Goal: Information Seeking & Learning: Learn about a topic

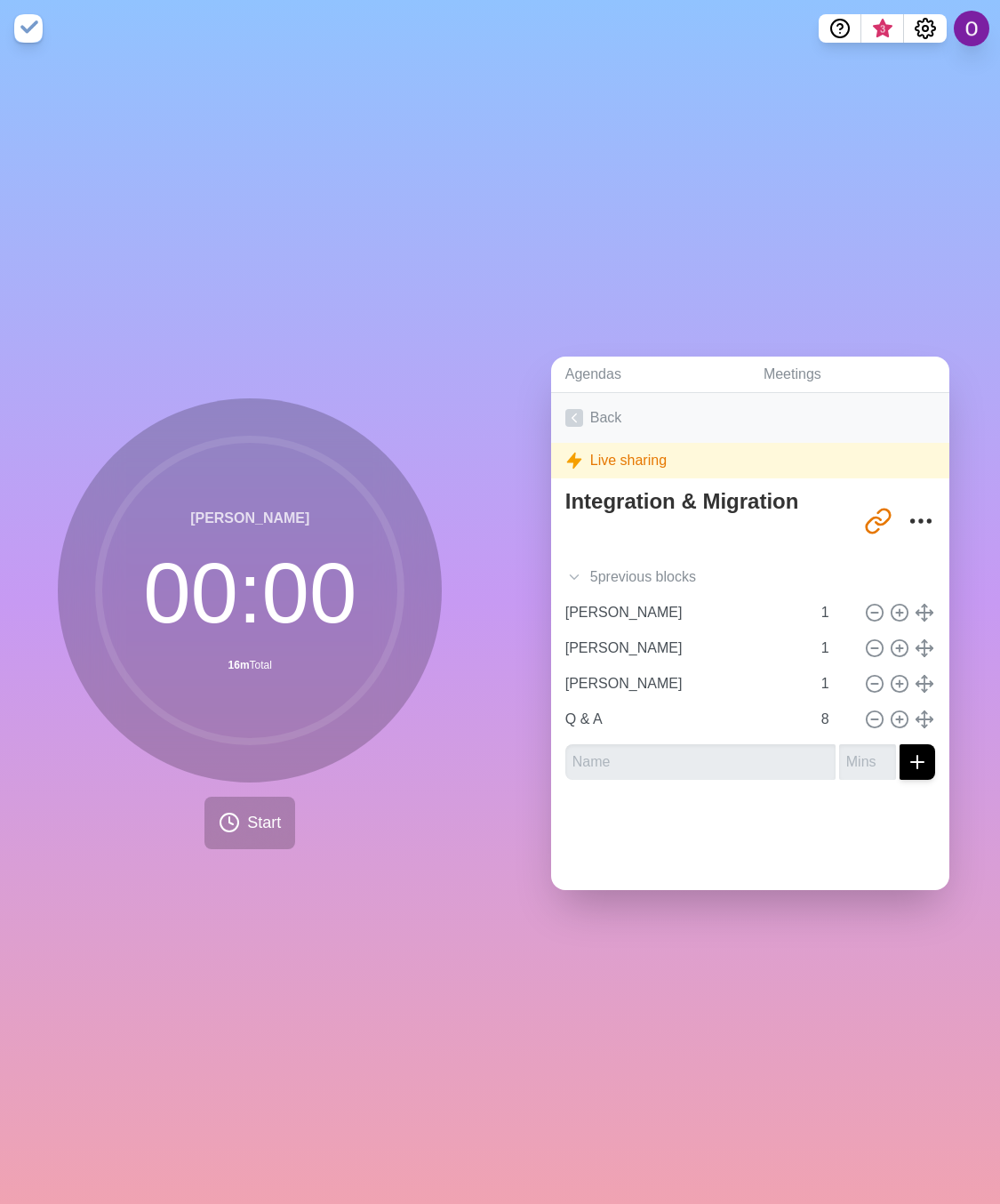
click at [572, 398] on link "Back" at bounding box center [750, 418] width 399 height 50
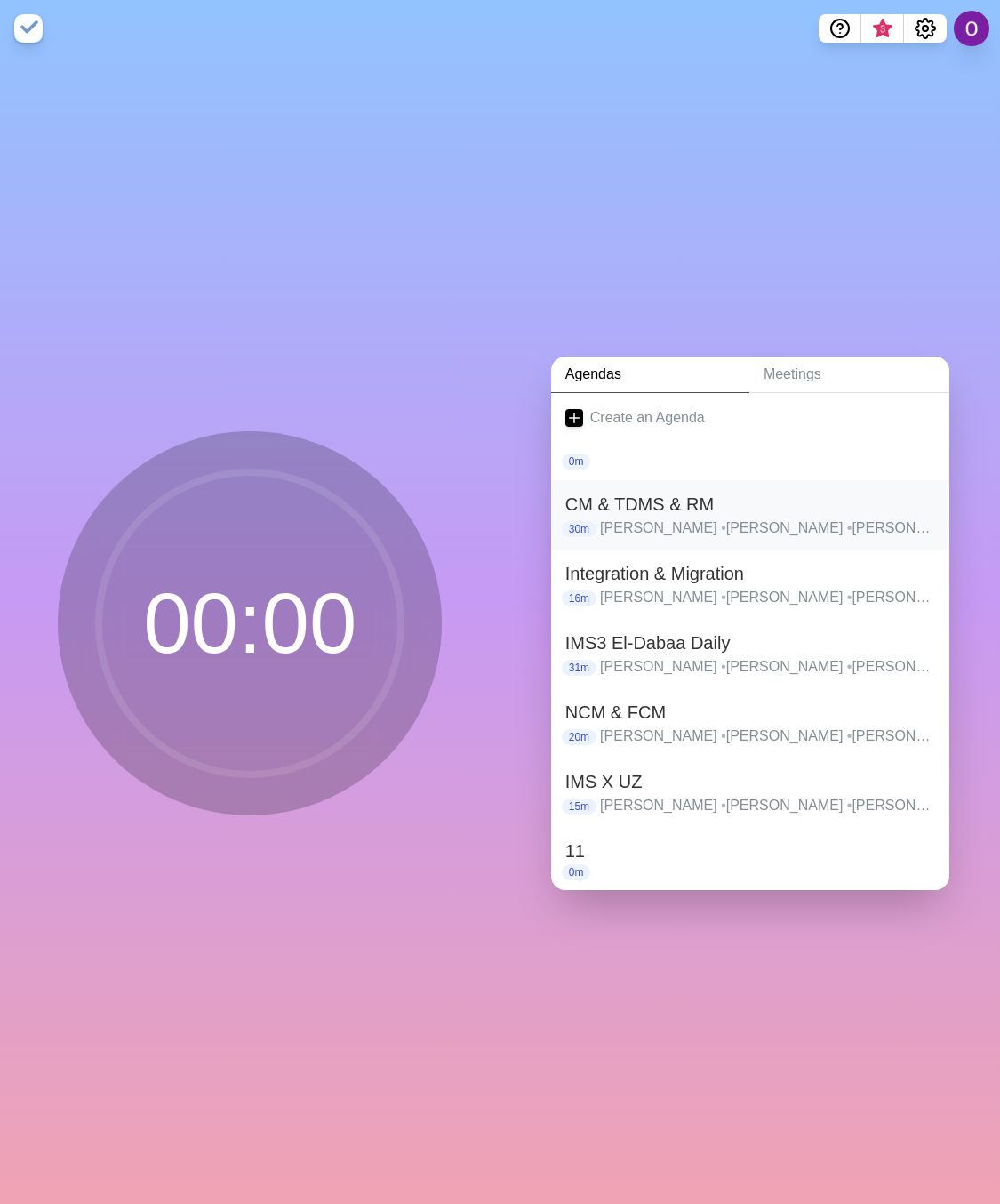
click at [698, 493] on h2 "CM & TDMS & RM" at bounding box center [750, 503] width 370 height 27
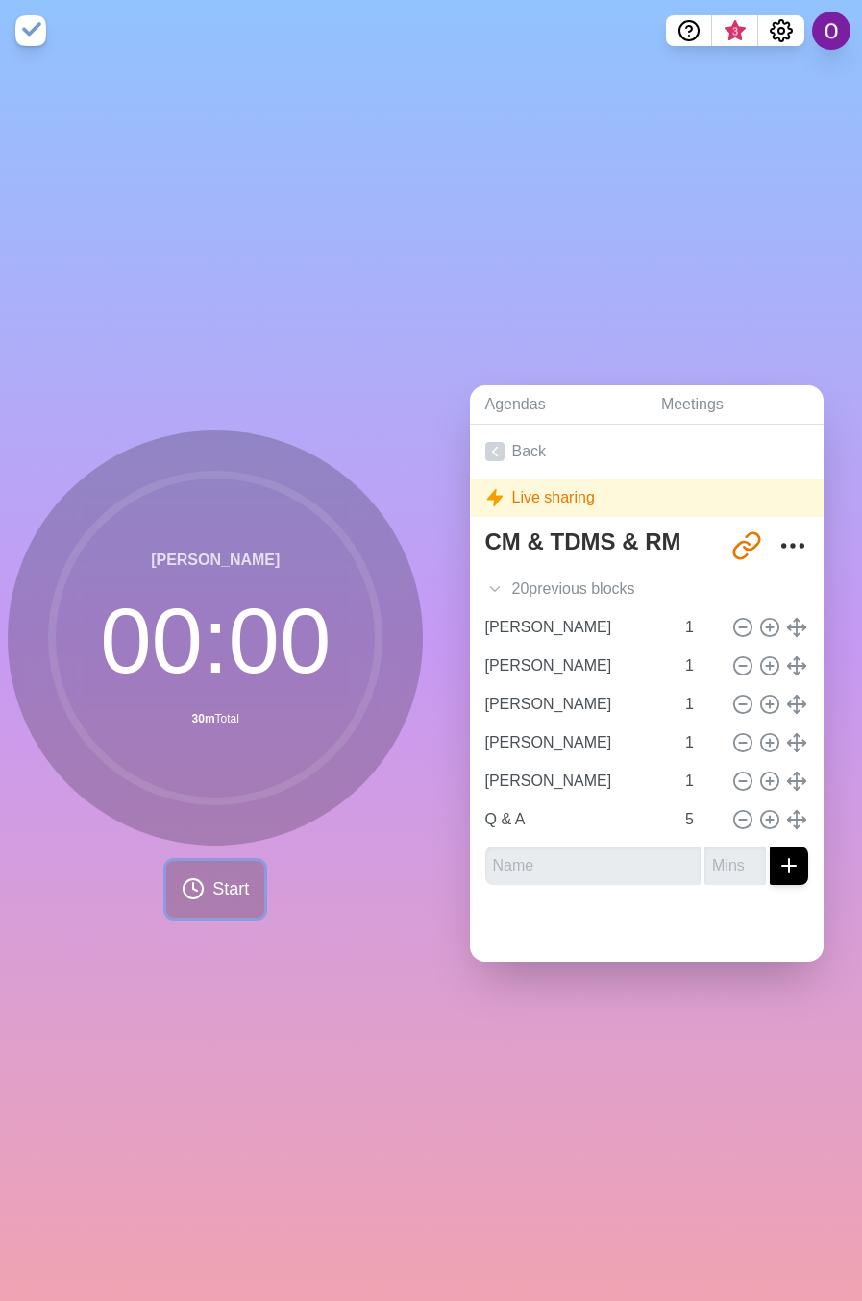
click at [216, 876] on span "Start" at bounding box center [230, 889] width 37 height 26
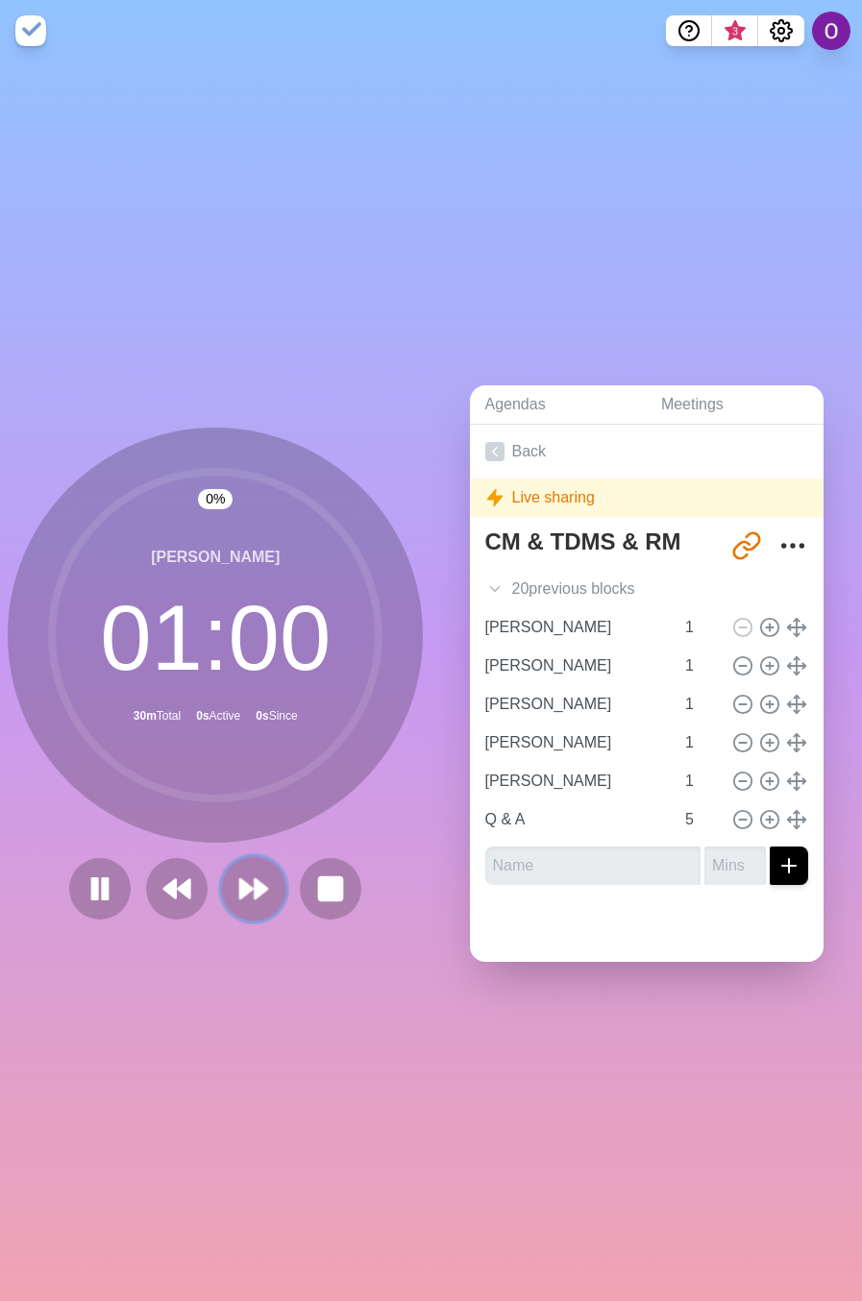
click at [240, 886] on polygon at bounding box center [246, 888] width 12 height 19
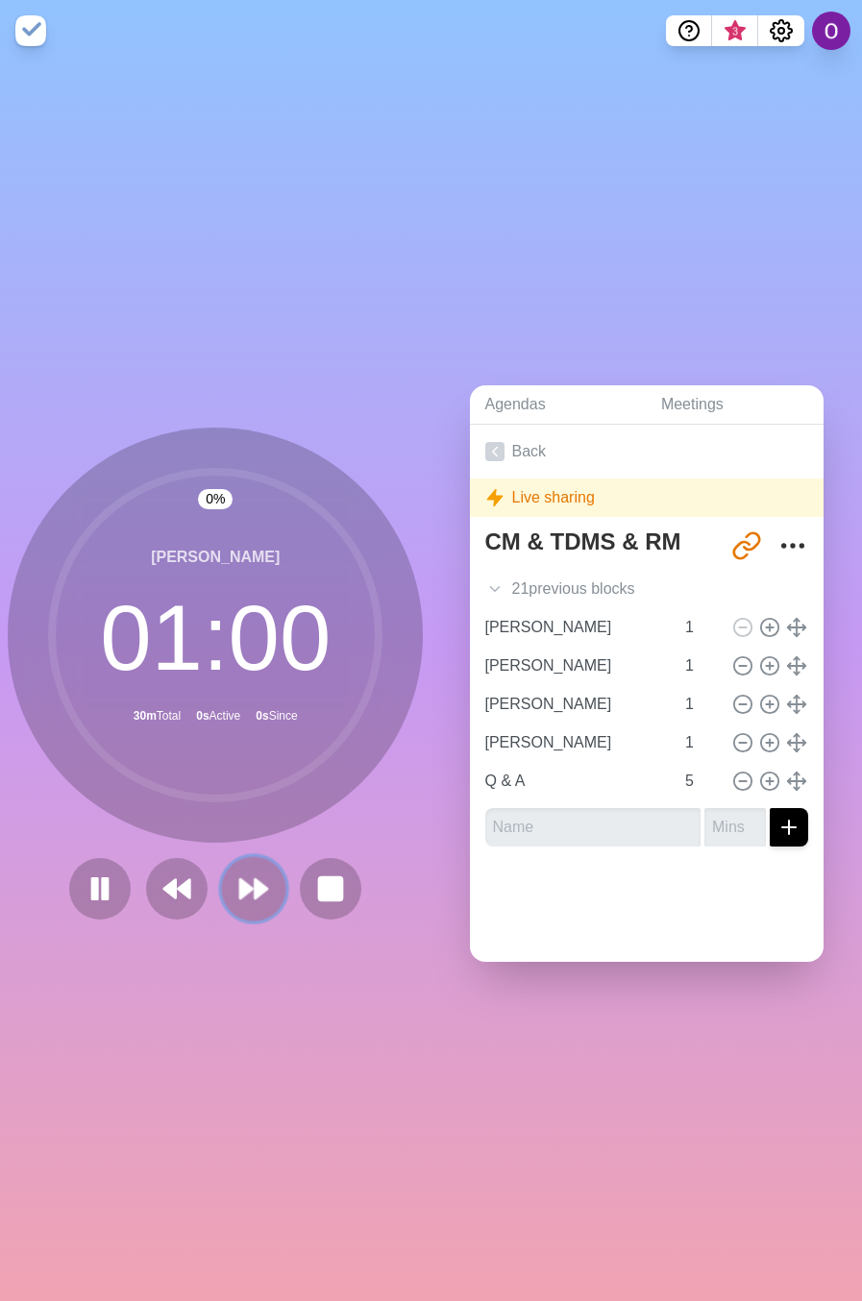
click at [240, 886] on polygon at bounding box center [246, 888] width 12 height 19
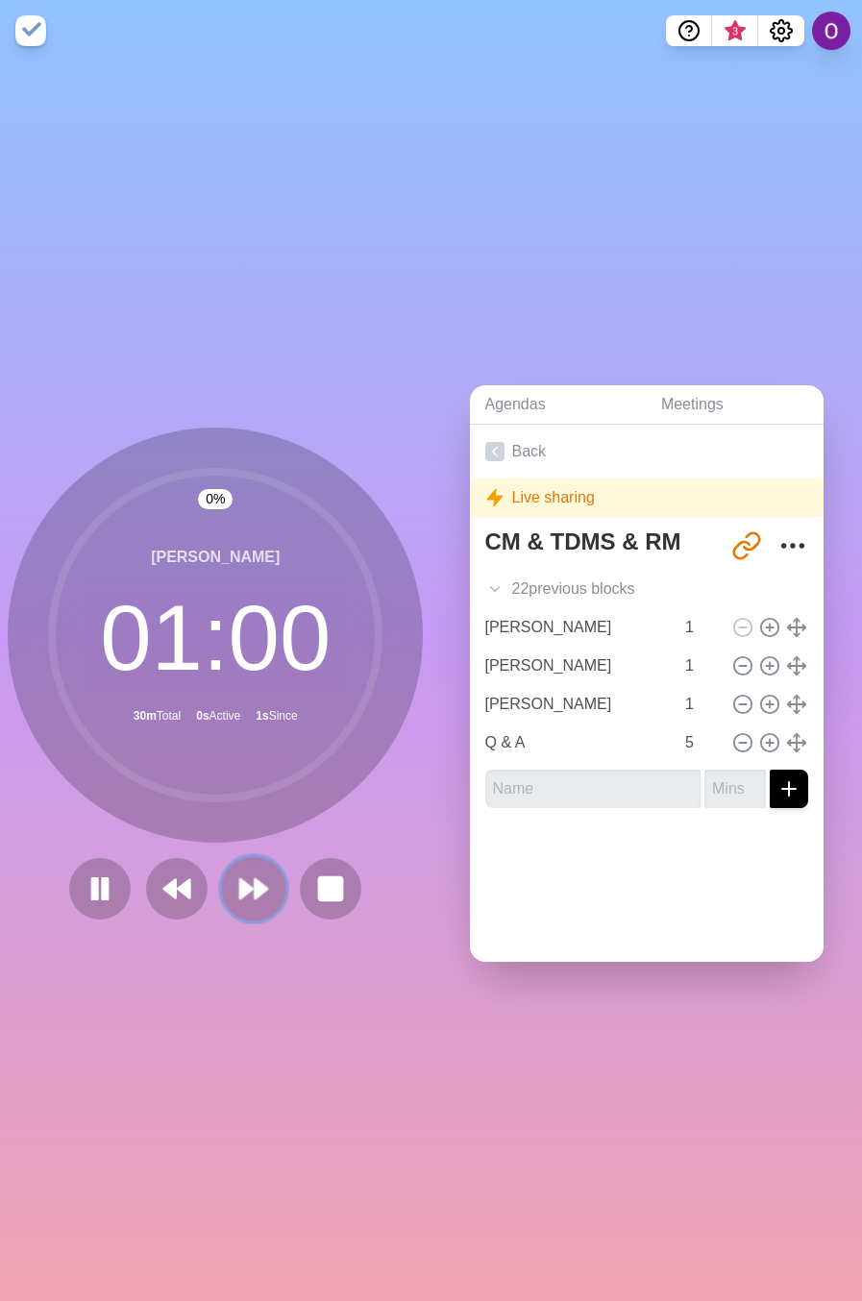
click at [240, 886] on polygon at bounding box center [246, 888] width 12 height 19
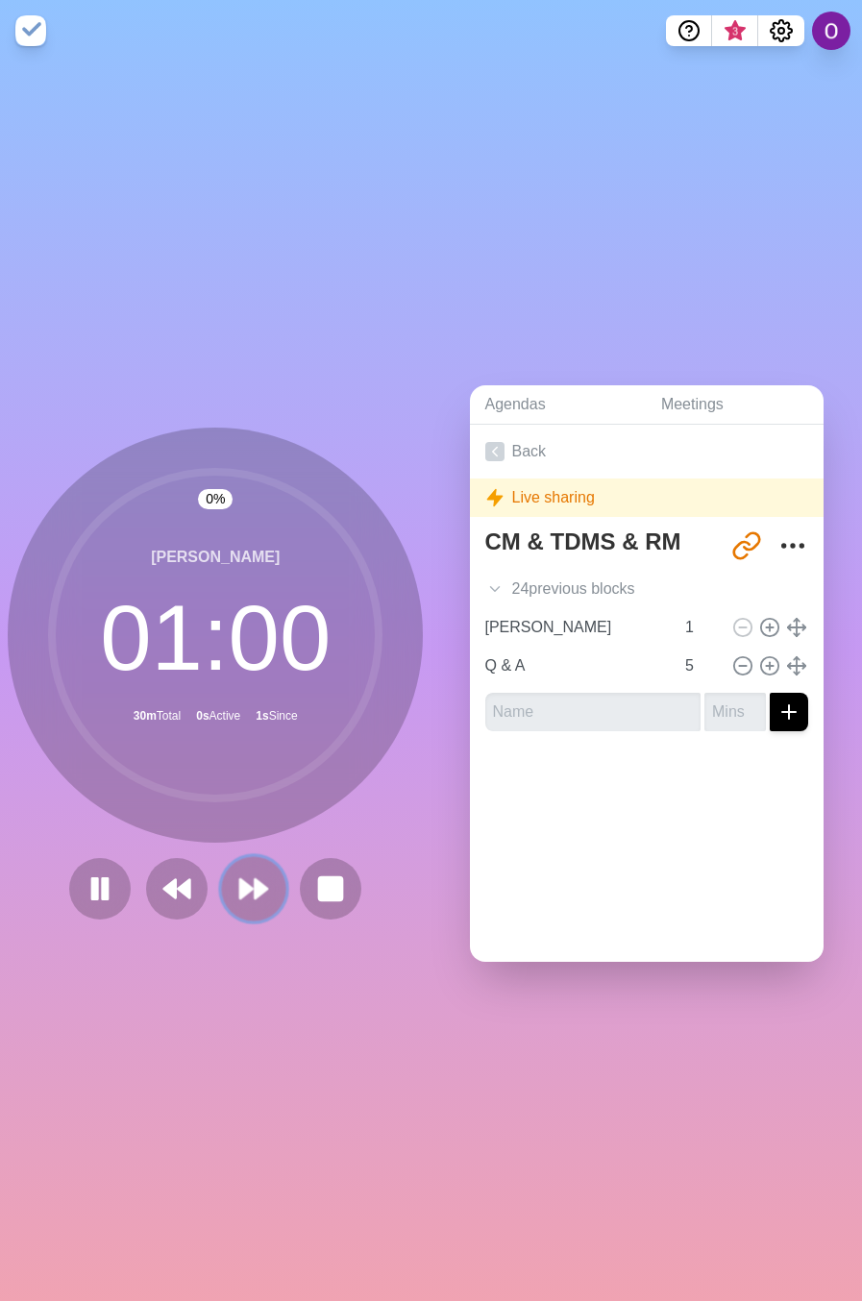
click at [240, 886] on polygon at bounding box center [246, 888] width 12 height 19
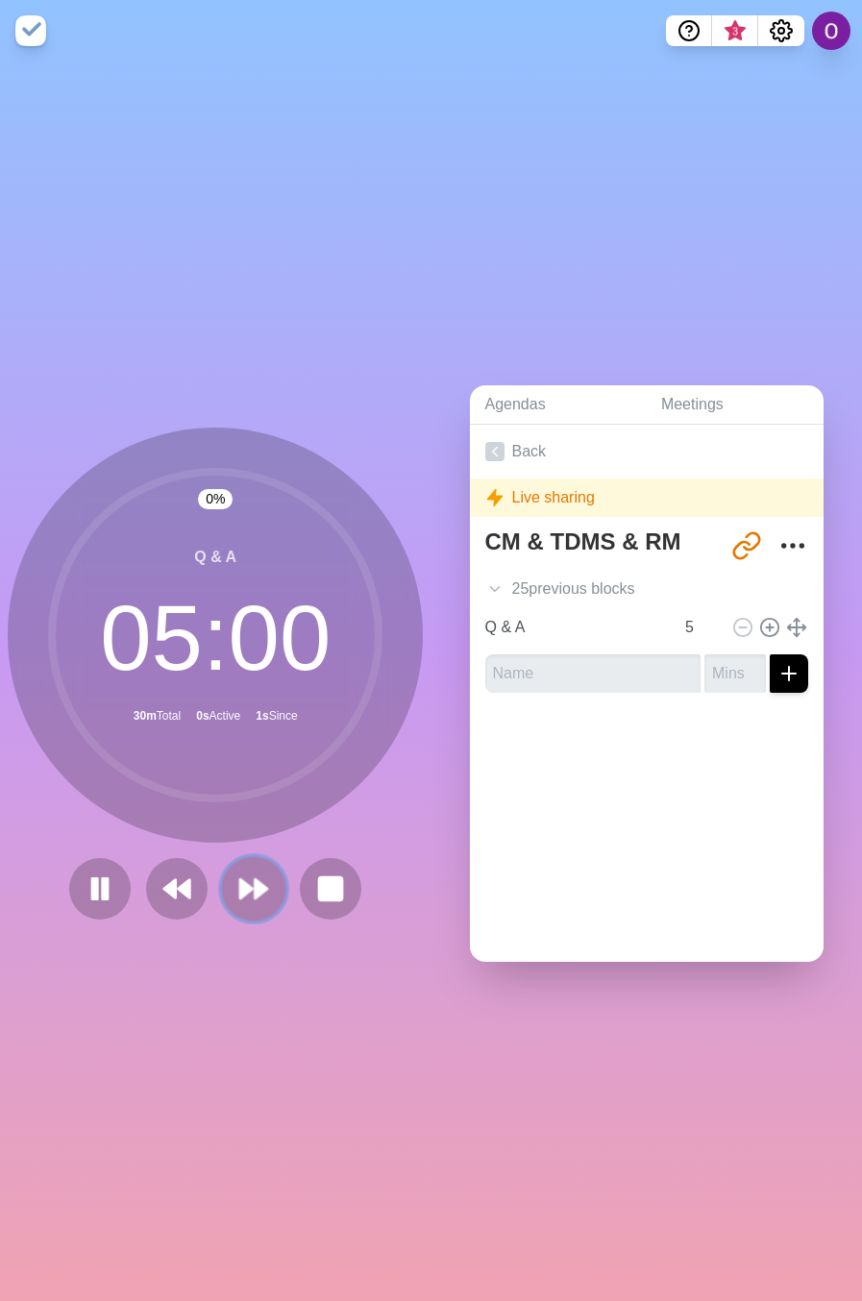
click at [237, 888] on icon at bounding box center [253, 889] width 33 height 33
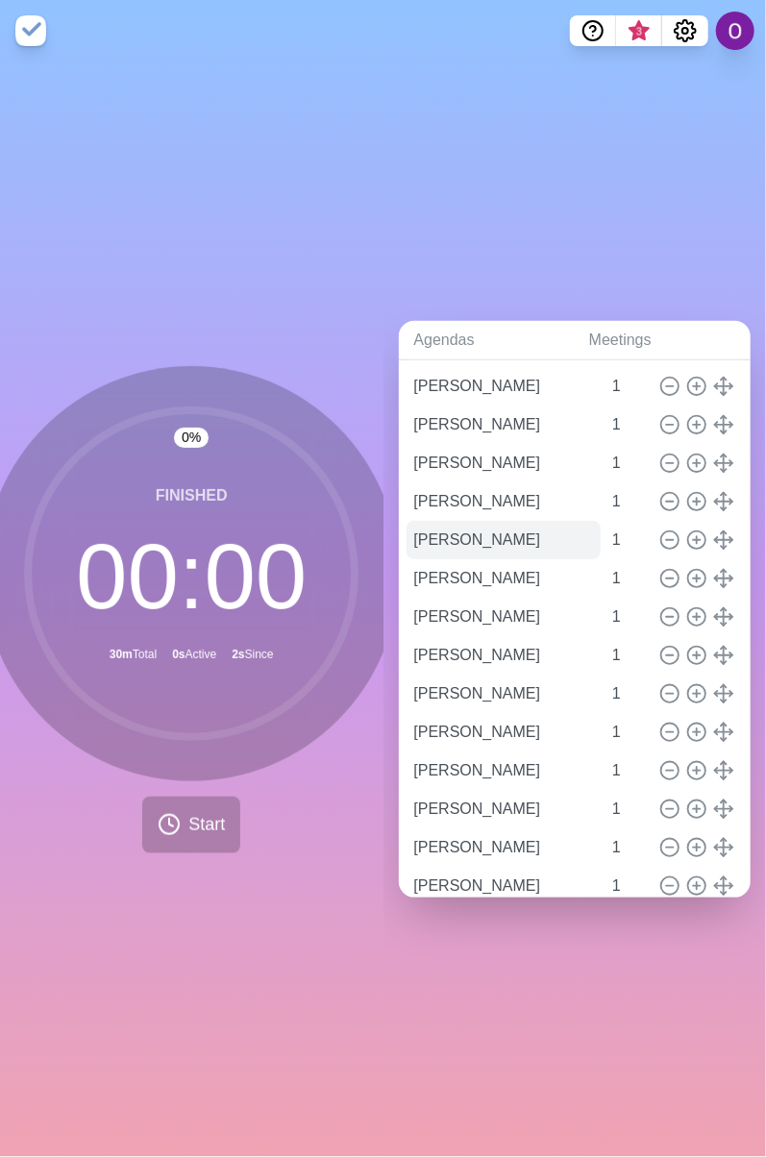
scroll to position [256, 0]
click at [659, 761] on icon at bounding box center [669, 768] width 21 height 21
type input "[PERSON_NAME]"
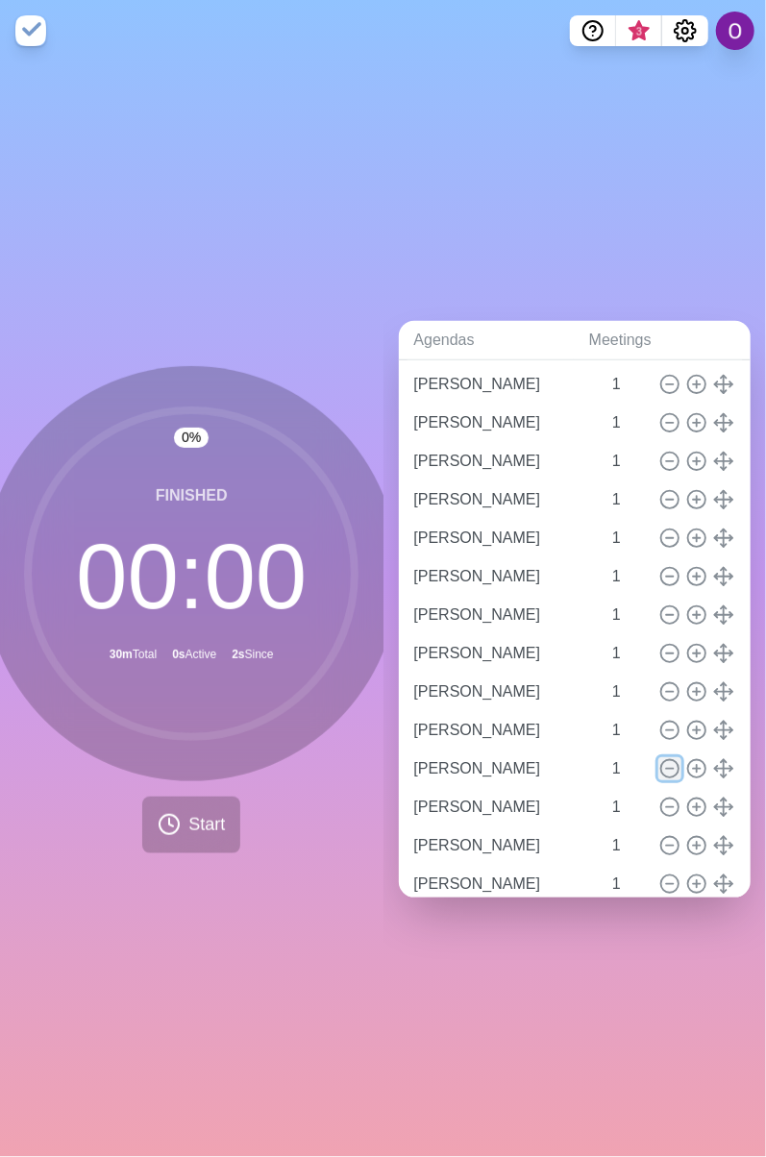
type input "[PERSON_NAME]"
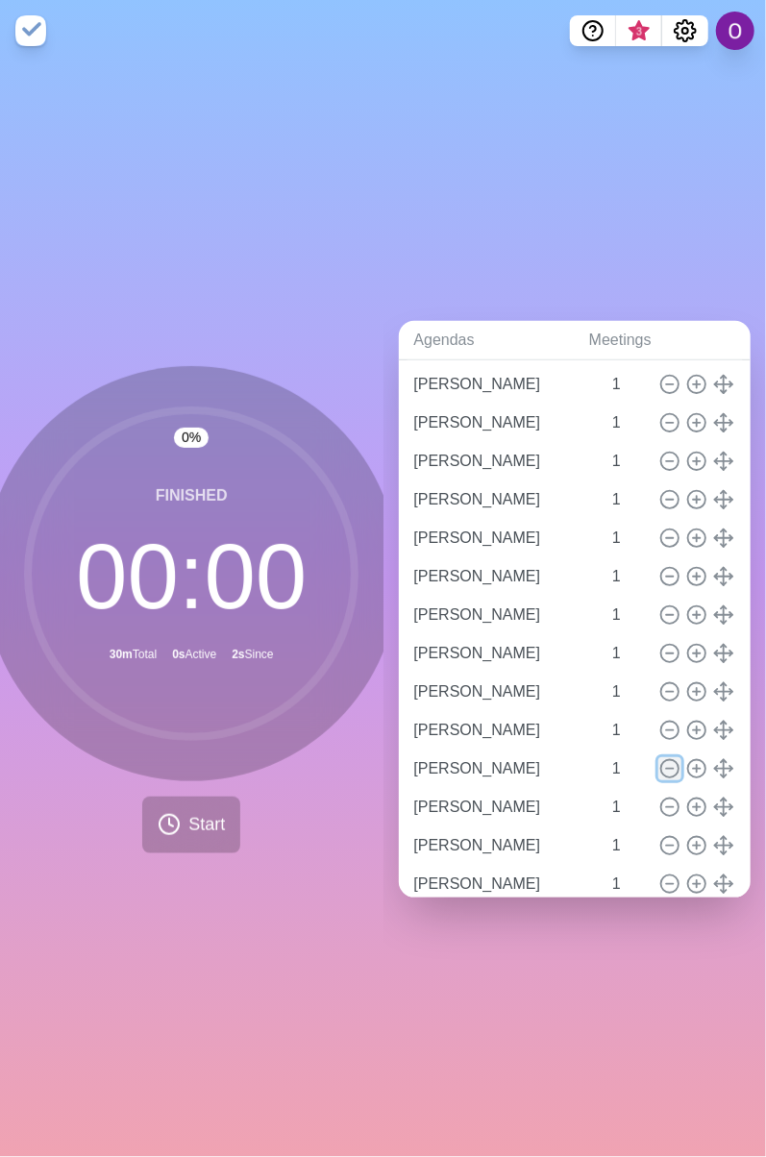
type input "[PERSON_NAME]"
type input "Q & A"
type input "5"
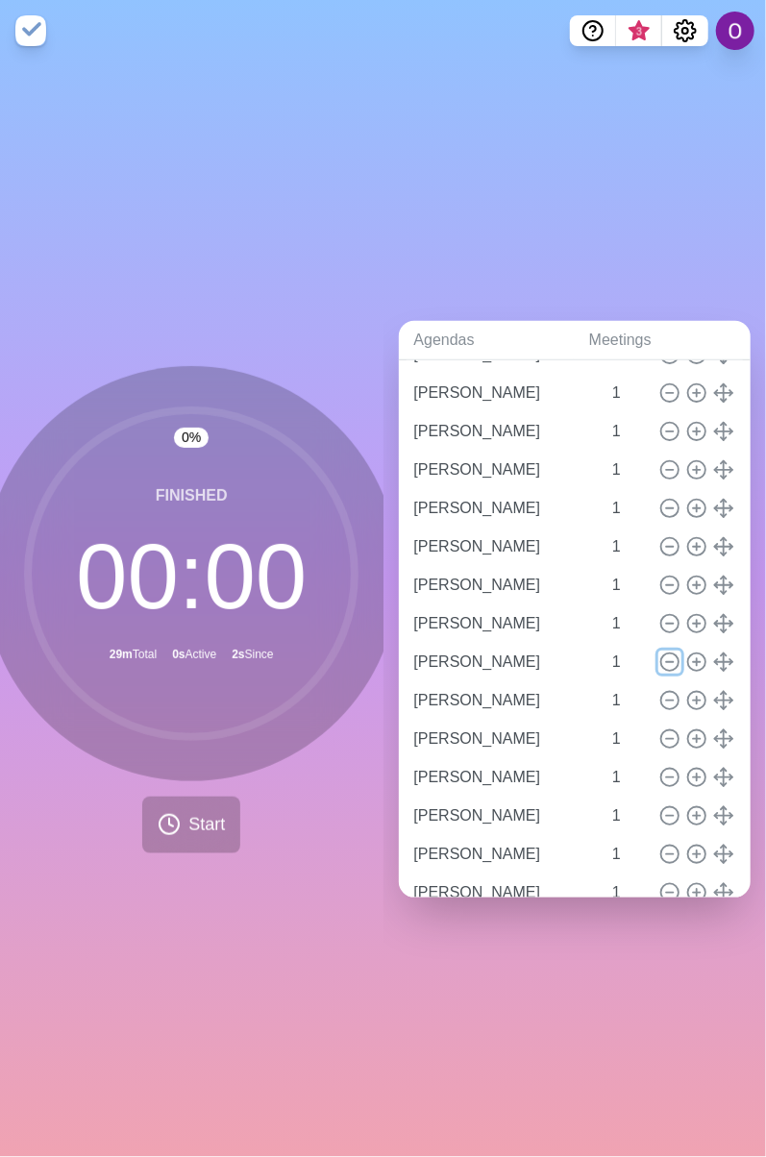
scroll to position [365, 0]
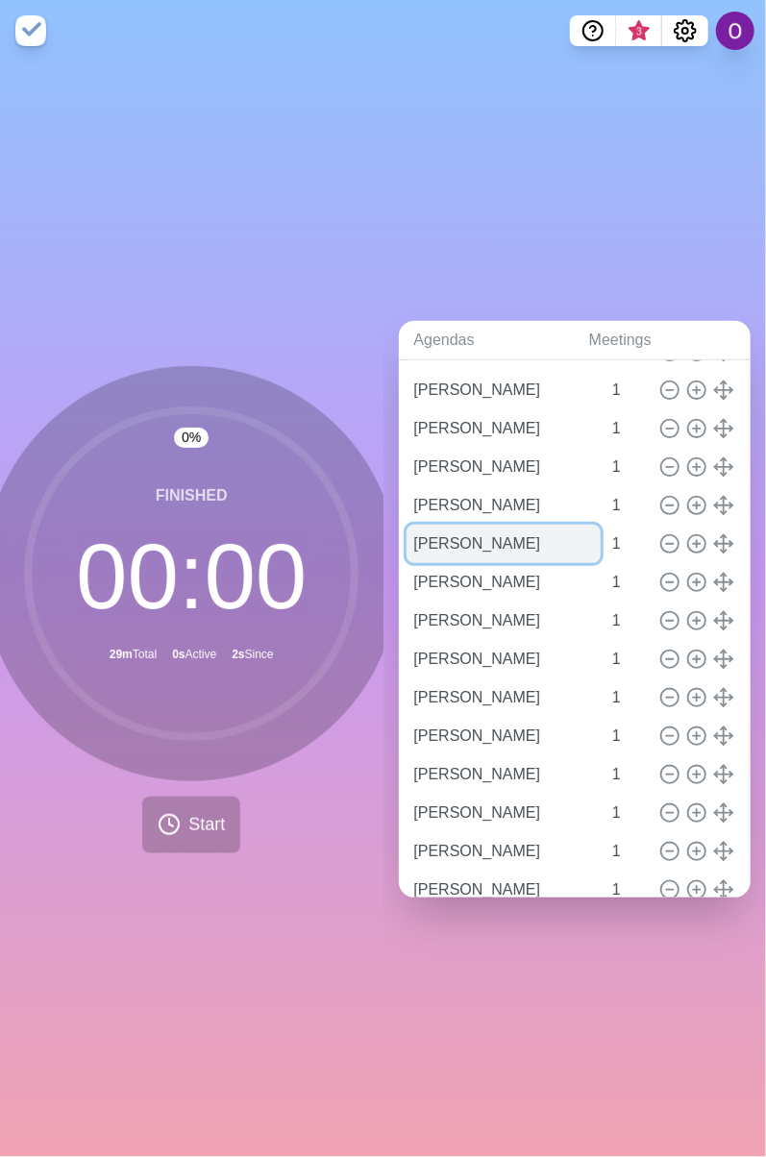
click at [508, 535] on input "[PERSON_NAME]" at bounding box center [503, 544] width 195 height 38
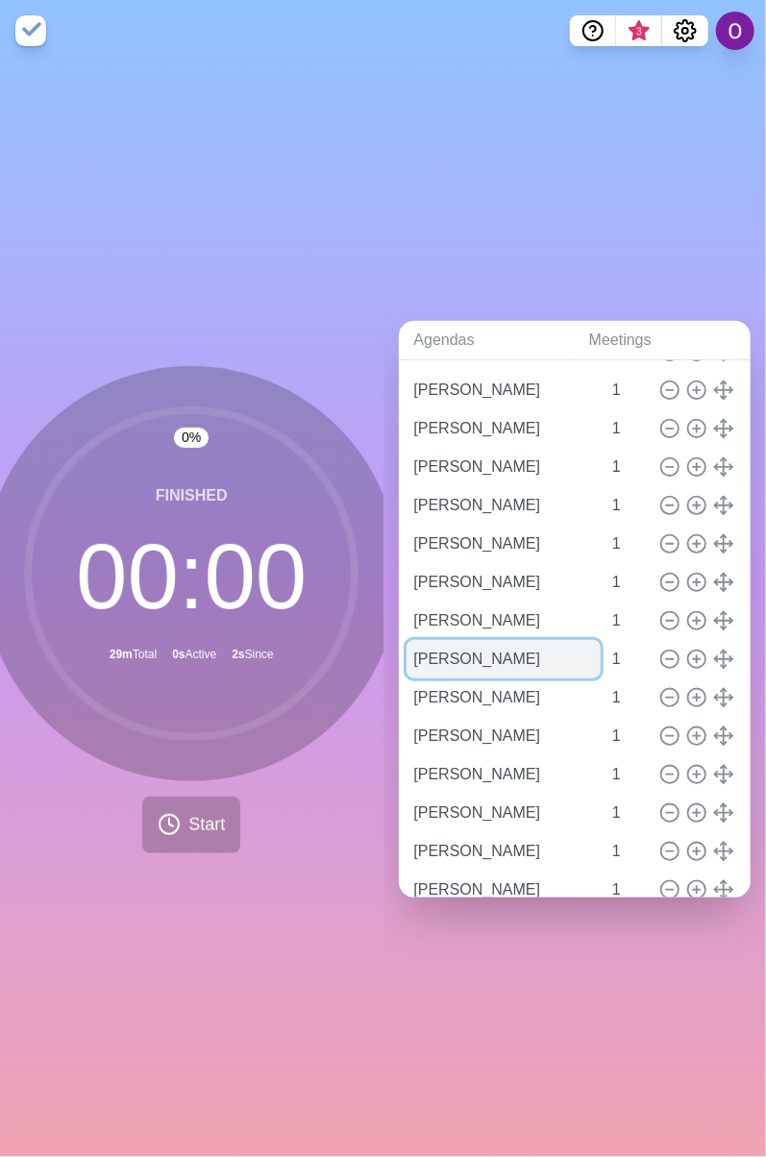
click at [520, 653] on input "[PERSON_NAME]" at bounding box center [503, 659] width 195 height 38
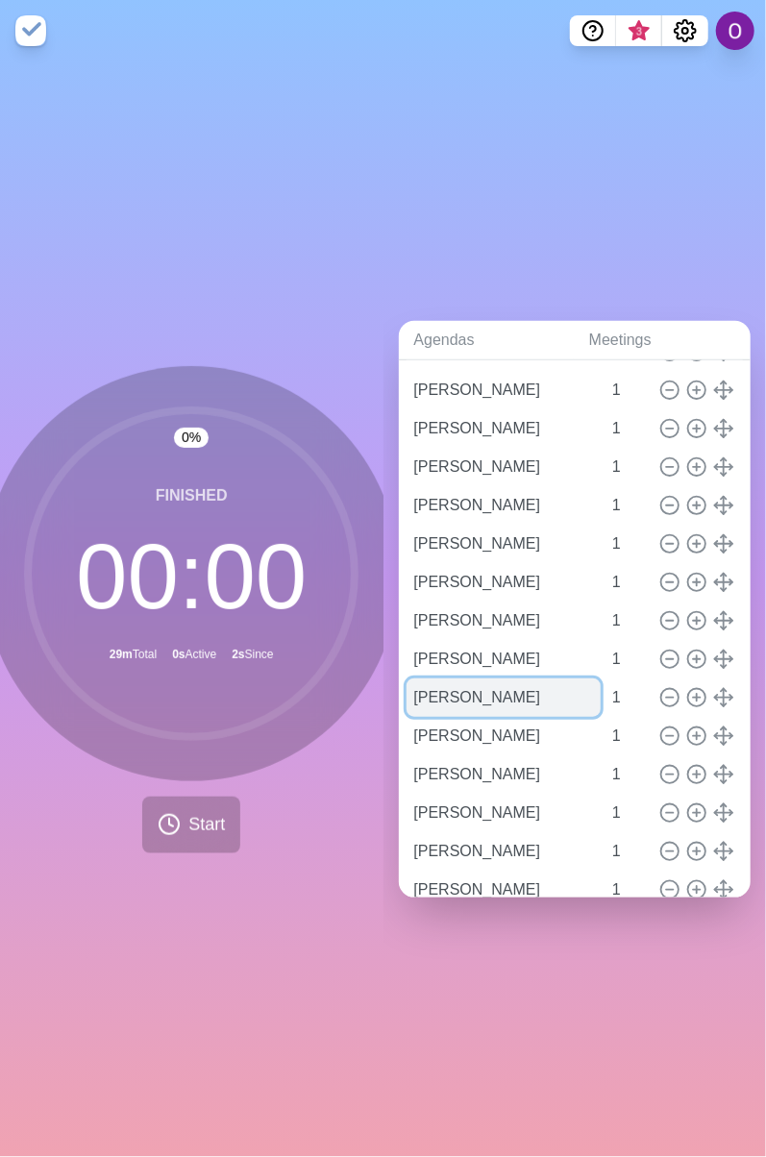
click at [492, 689] on input "[PERSON_NAME]" at bounding box center [503, 697] width 195 height 38
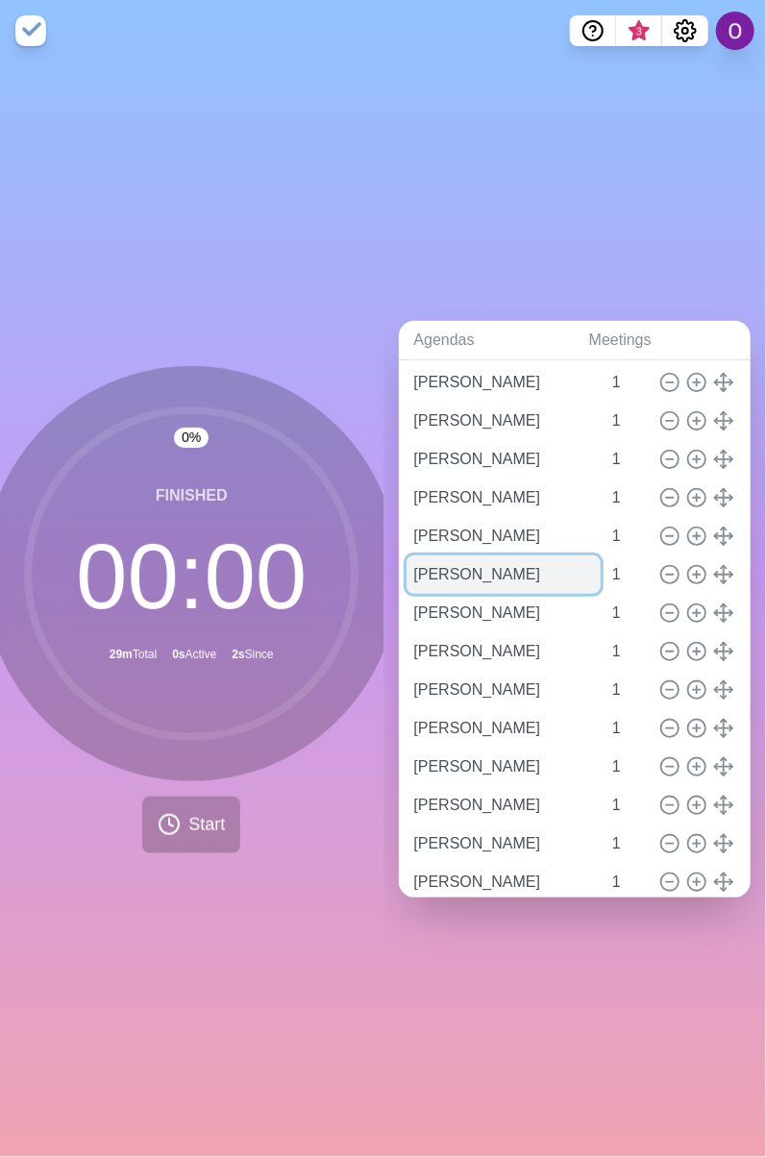
scroll to position [493, 0]
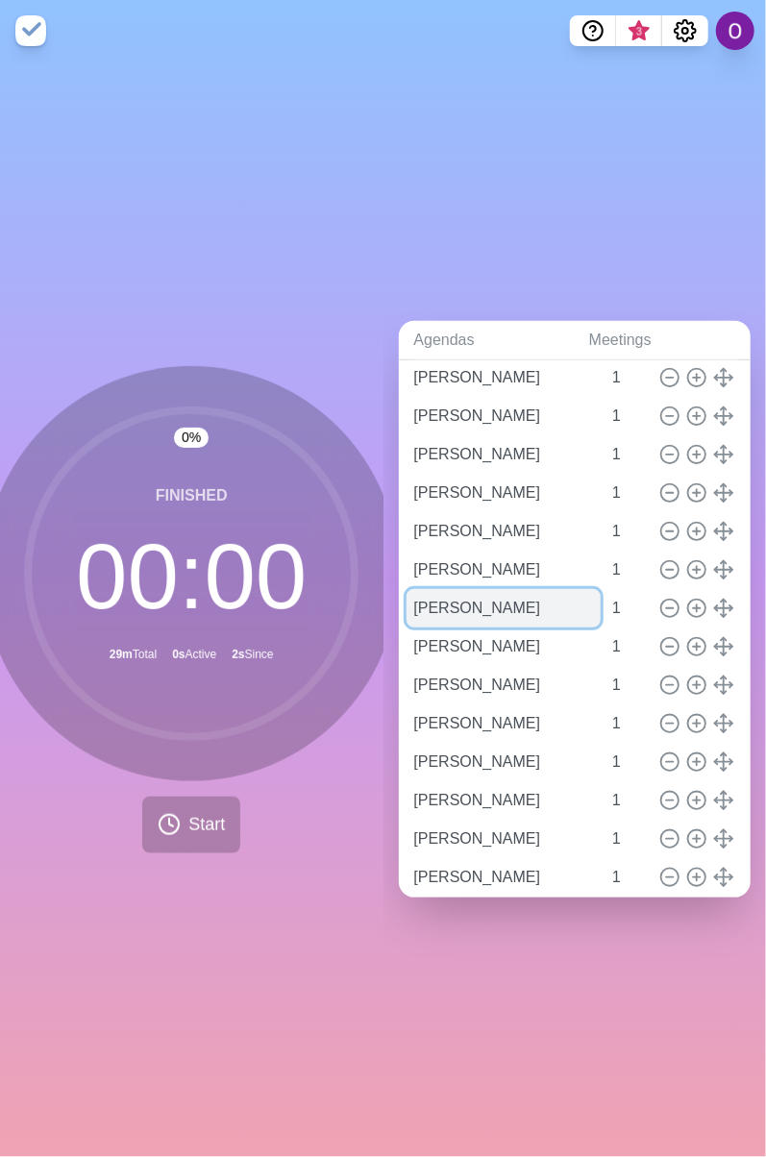
click at [502, 598] on input "[PERSON_NAME]" at bounding box center [503, 608] width 195 height 38
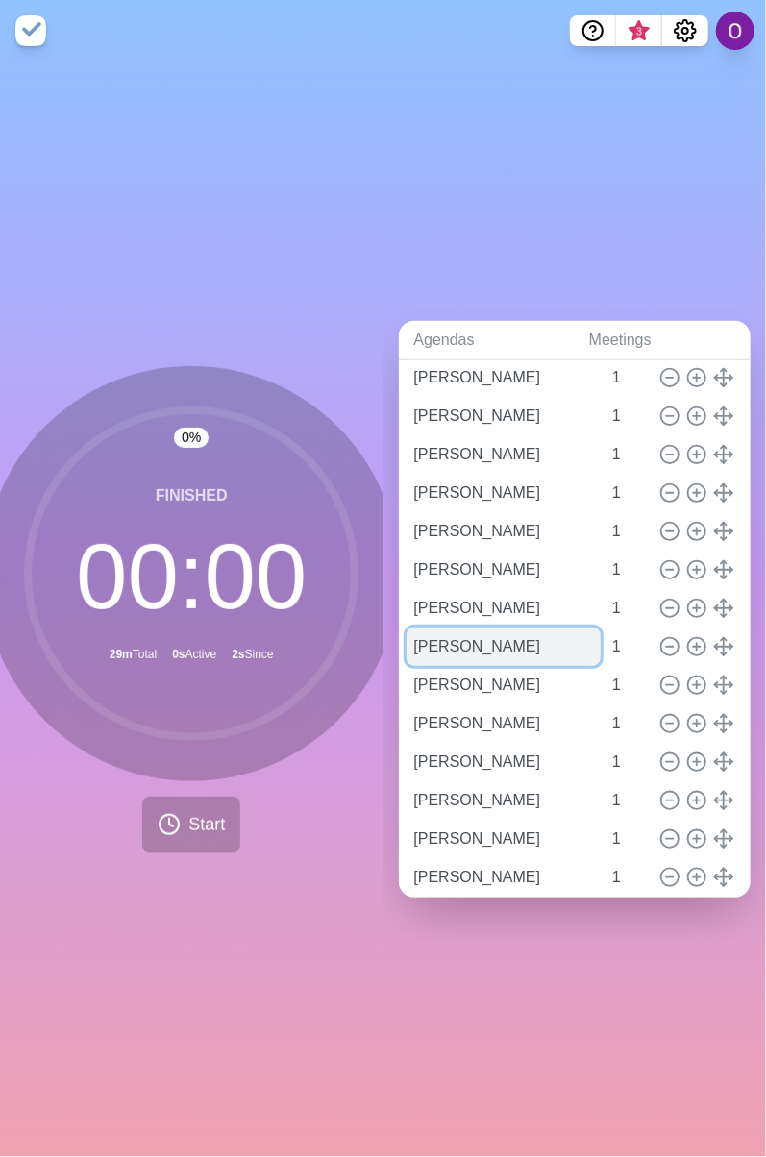
click at [504, 635] on input "[PERSON_NAME]" at bounding box center [503, 646] width 195 height 38
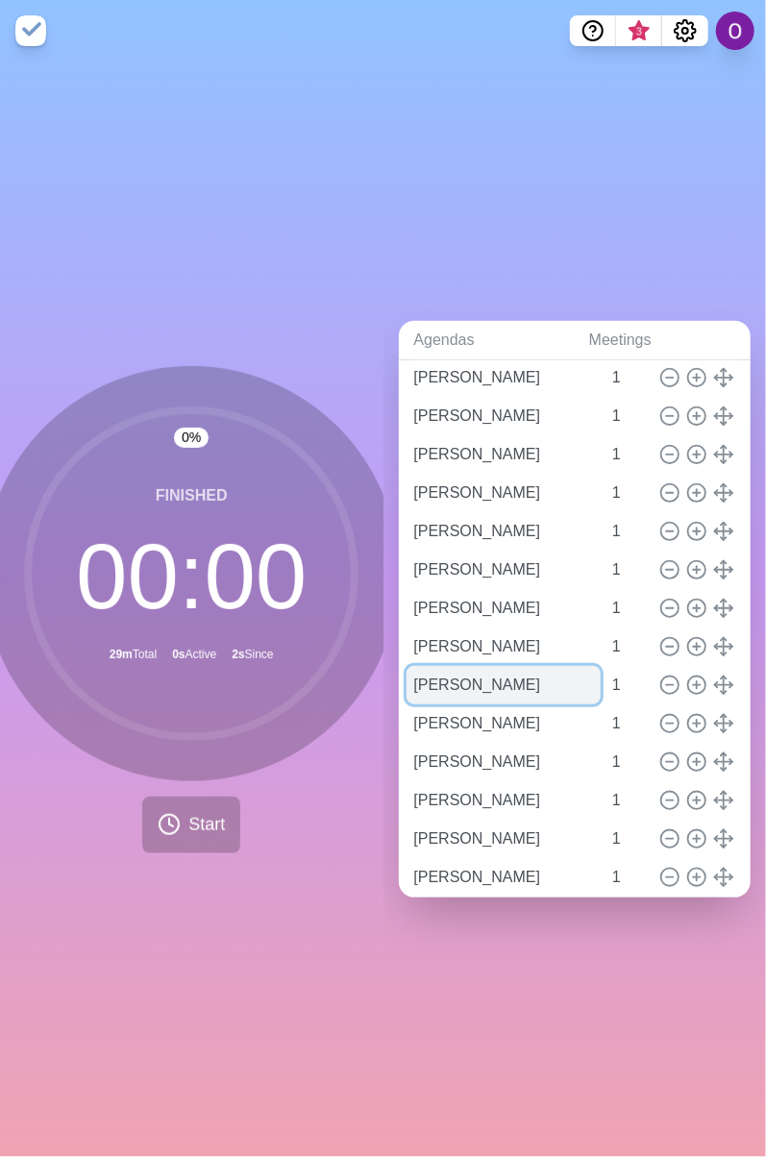
click at [508, 674] on input "[PERSON_NAME]" at bounding box center [503, 685] width 195 height 38
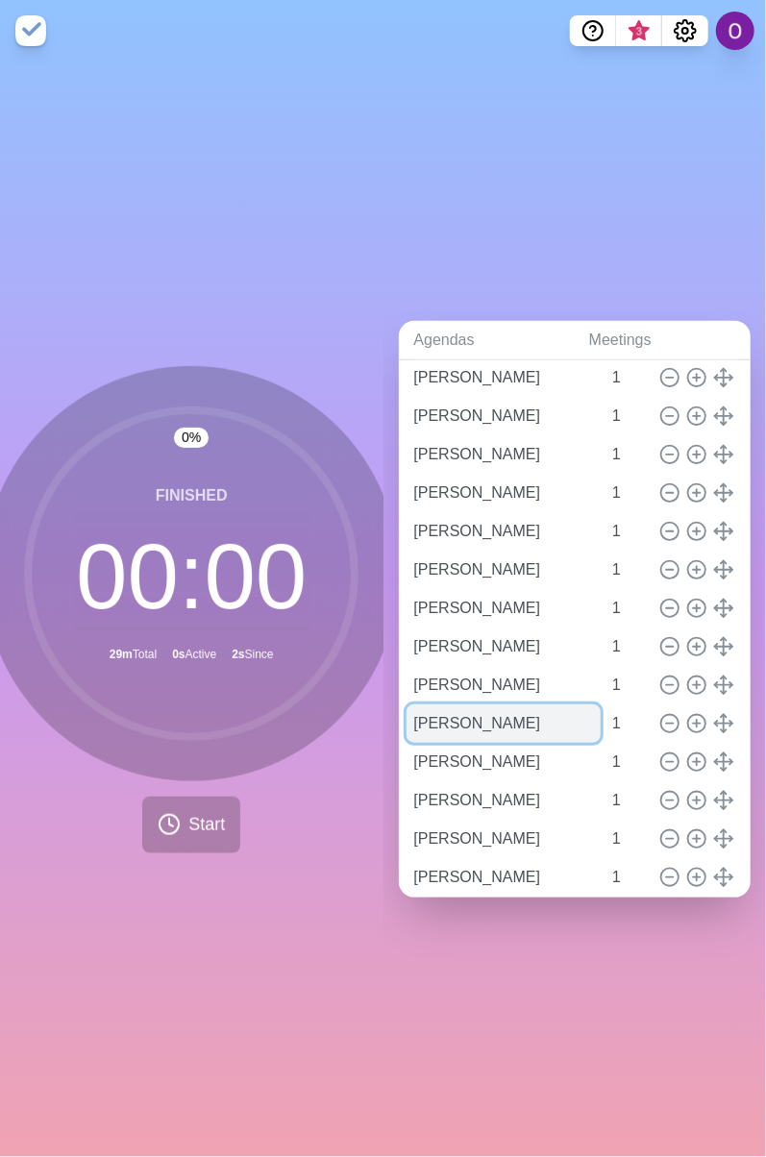
click at [507, 713] on input "[PERSON_NAME]" at bounding box center [503, 723] width 195 height 38
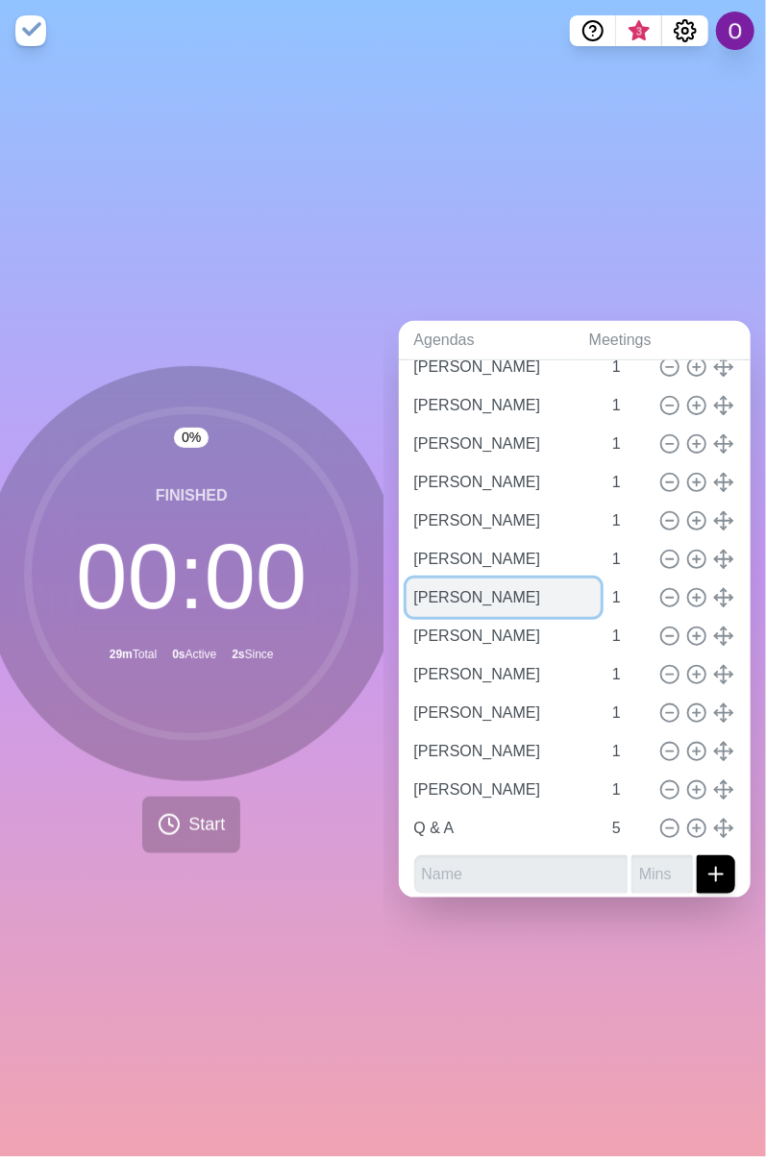
scroll to position [621, 0]
drag, startPoint x: 416, startPoint y: 586, endPoint x: 566, endPoint y: 603, distance: 150.9
click at [566, 603] on div "[PERSON_NAME] 1 [PERSON_NAME] 1 [PERSON_NAME] 1 [PERSON_NAME] 1 [PERSON_NAME] 1…" at bounding box center [575, 365] width 322 height 961
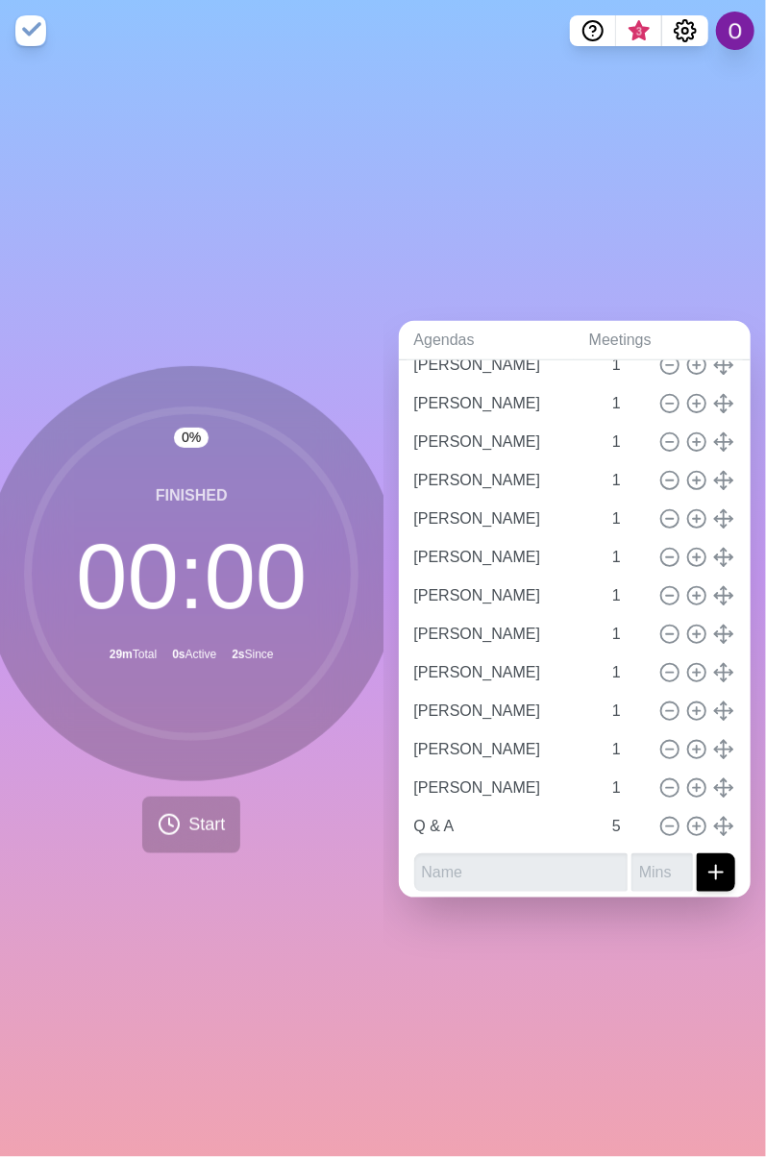
click at [511, 1036] on div "Agendas Meetings Back Live sharing CM & TDMS & RM [URL][DOMAIN_NAME] [PERSON_NA…" at bounding box center [574, 609] width 383 height 1095
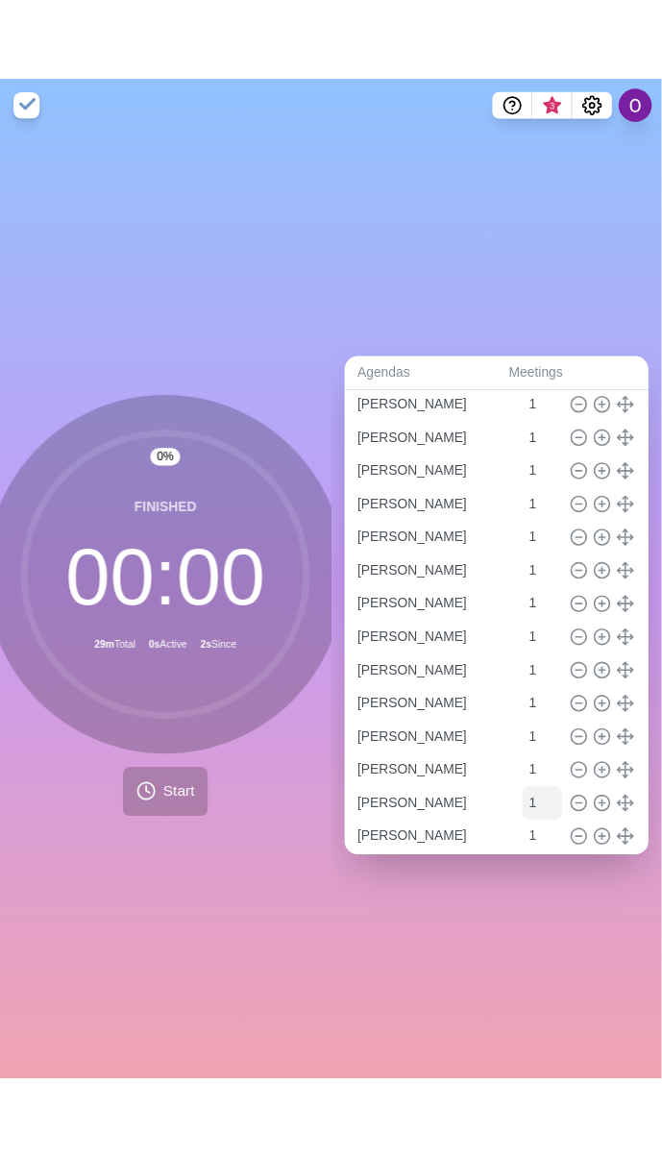
scroll to position [0, 0]
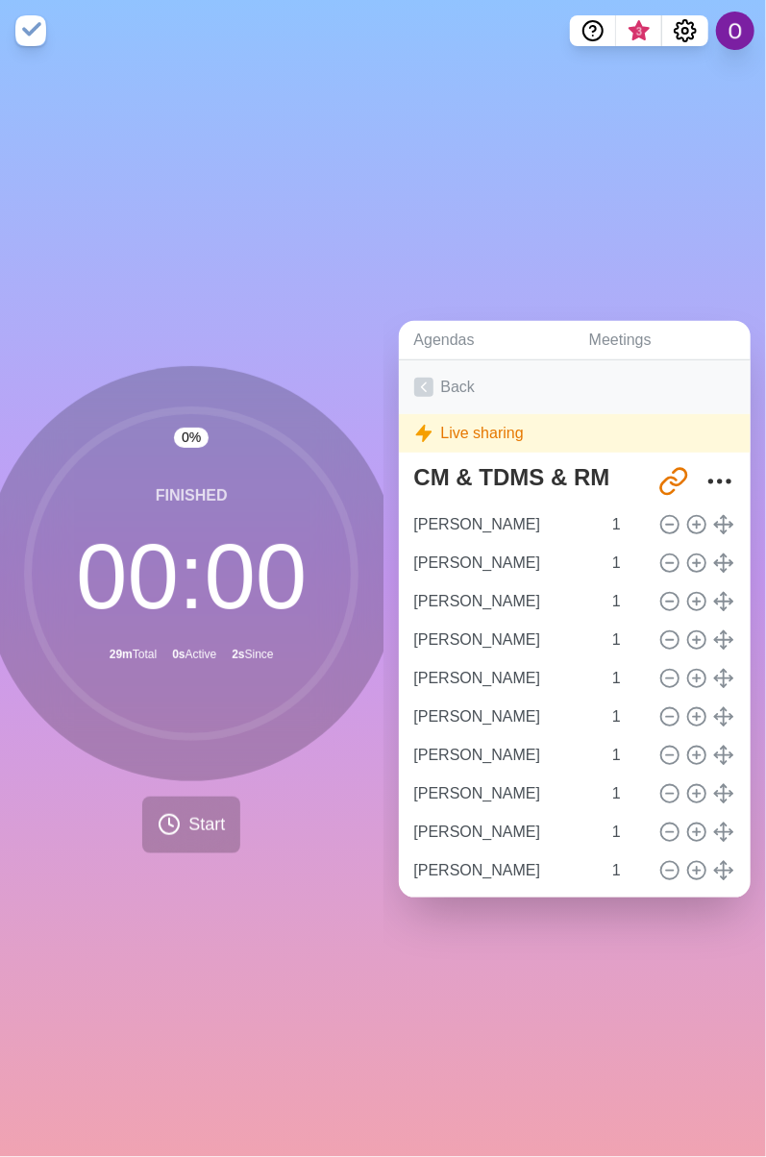
click at [429, 378] on icon at bounding box center [423, 387] width 19 height 19
